Goal: Task Accomplishment & Management: Manage account settings

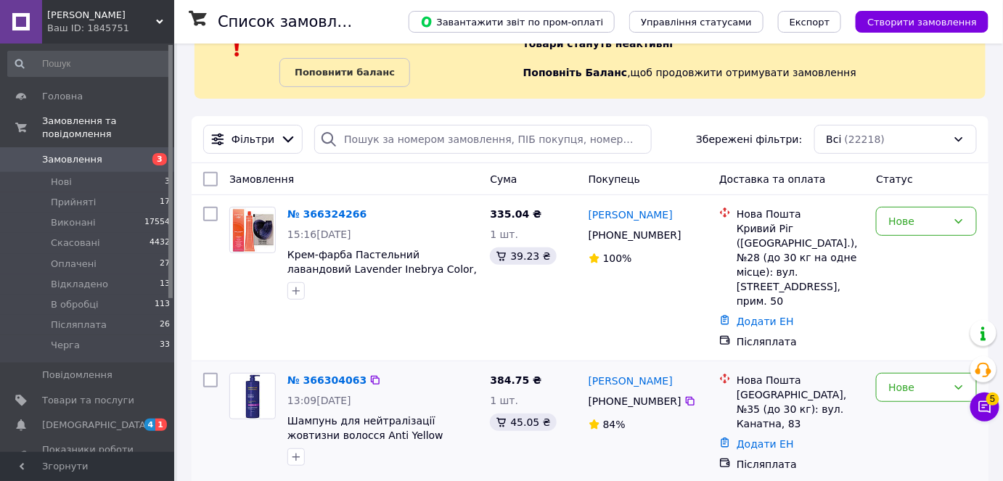
scroll to position [131, 0]
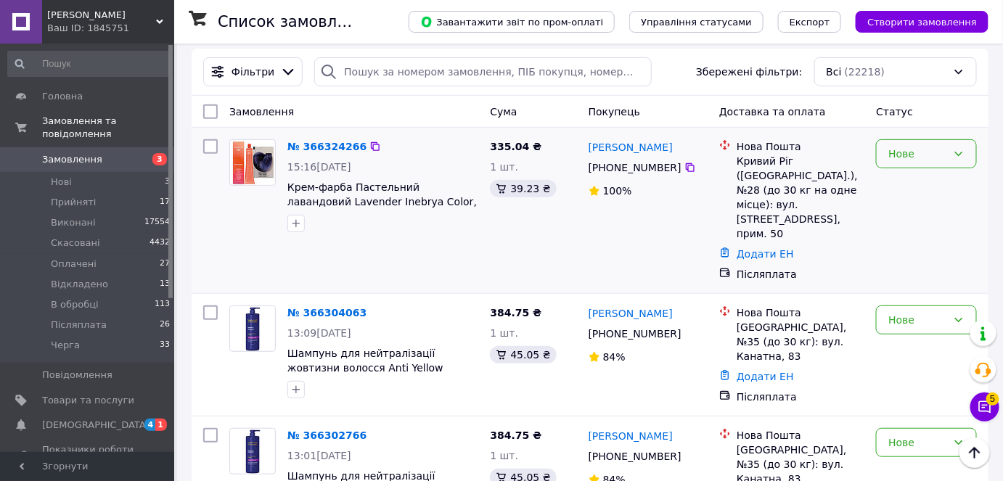
click at [954, 149] on icon at bounding box center [958, 154] width 12 height 12
click at [915, 185] on li "Прийнято" at bounding box center [926, 184] width 99 height 26
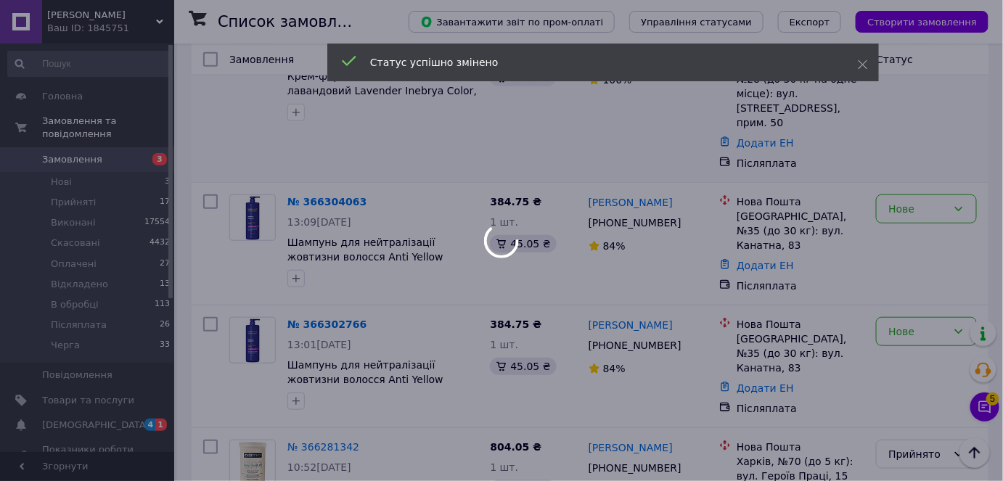
scroll to position [263, 0]
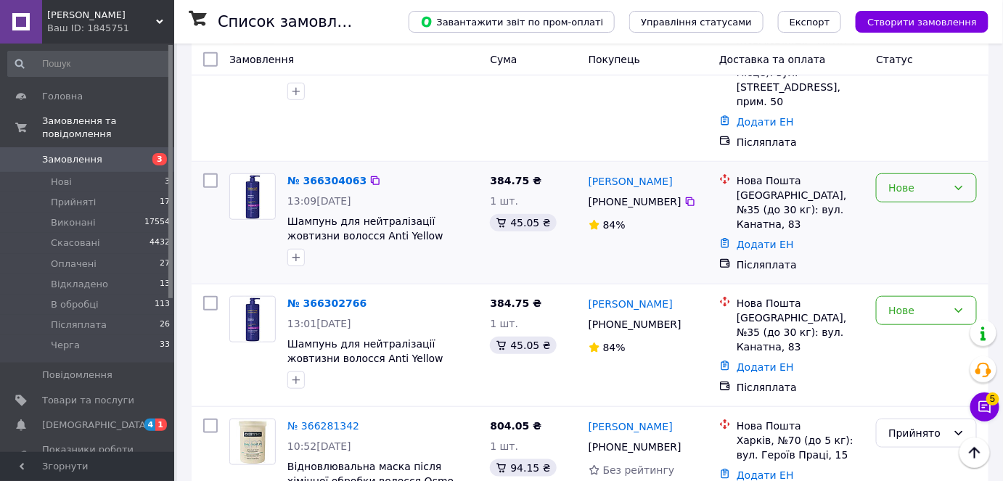
click at [958, 182] on icon at bounding box center [958, 188] width 12 height 12
click at [911, 254] on li "Скасовано" at bounding box center [926, 256] width 99 height 26
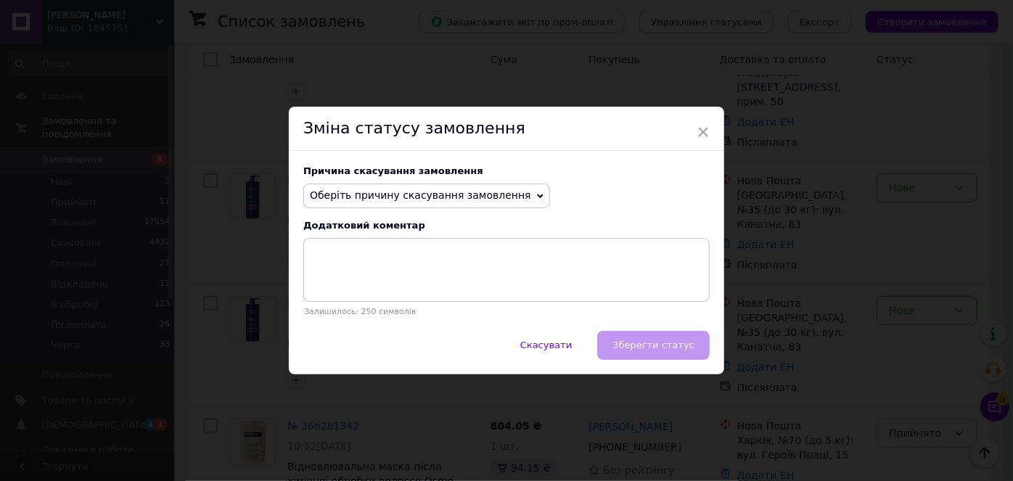
click at [537, 193] on icon at bounding box center [540, 196] width 7 height 7
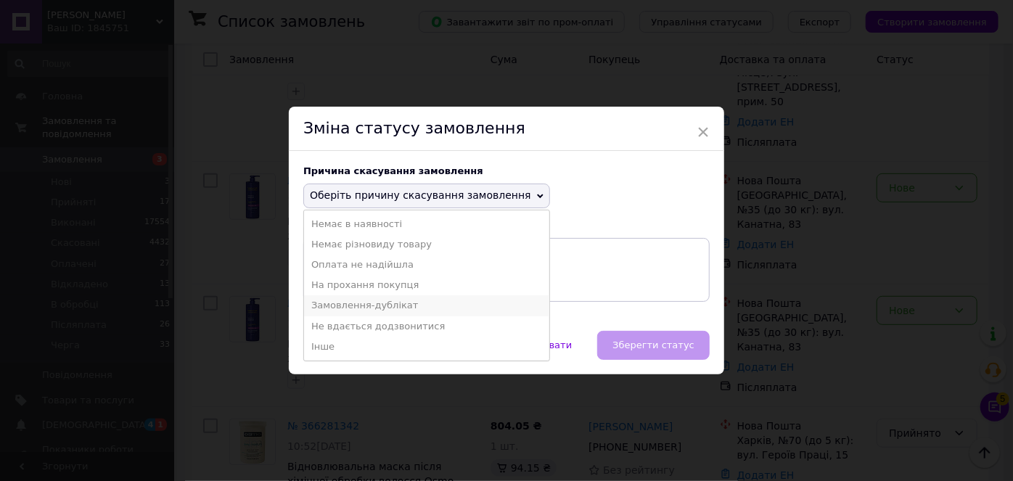
click at [363, 305] on li "Замовлення-дублікат" at bounding box center [426, 305] width 245 height 20
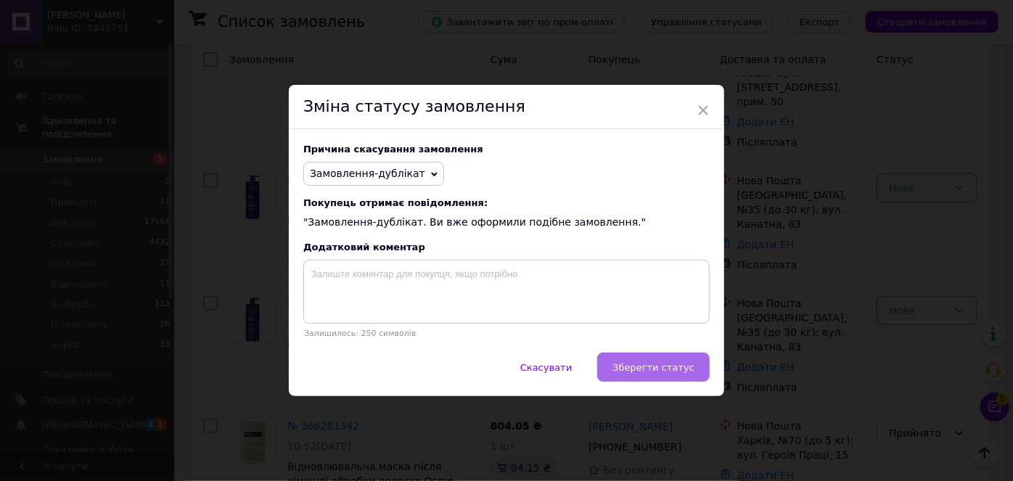
click at [641, 370] on span "Зберегти статус" at bounding box center [653, 367] width 82 height 11
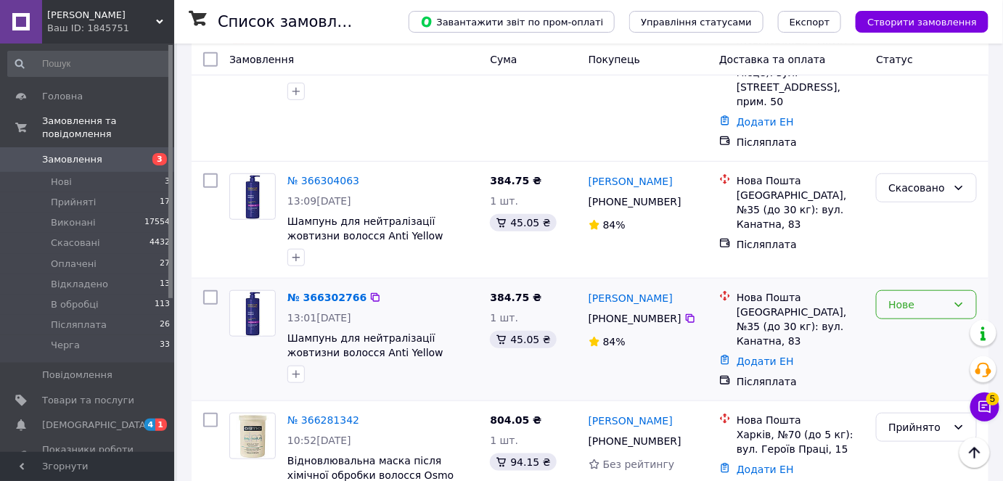
click at [958, 299] on icon at bounding box center [958, 305] width 12 height 12
click at [911, 318] on li "Прийнято" at bounding box center [926, 320] width 99 height 26
